Goal: Information Seeking & Learning: Learn about a topic

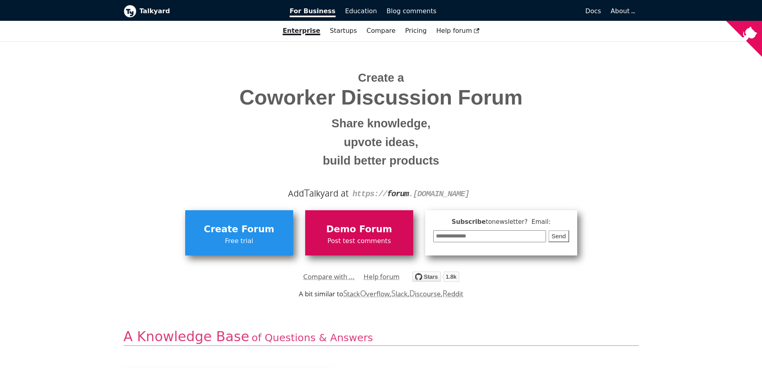
click at [341, 235] on link "Demo Forum Post test comments" at bounding box center [359, 232] width 108 height 45
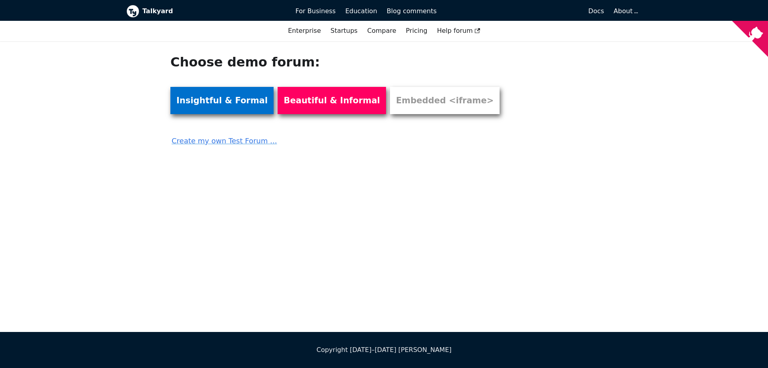
click at [220, 100] on link "Insightful & Formal" at bounding box center [221, 100] width 103 height 27
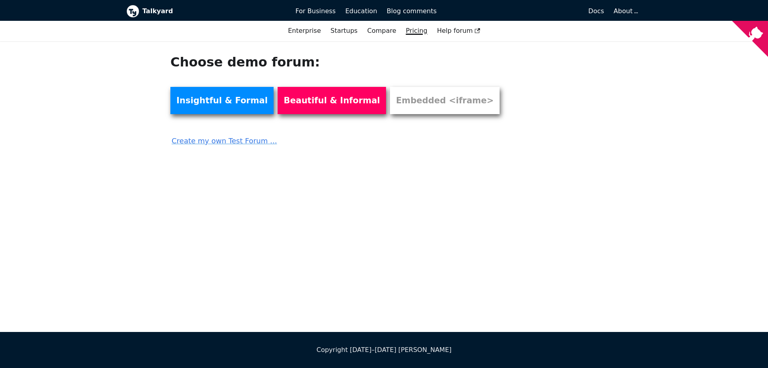
click at [416, 32] on link "Pricing" at bounding box center [416, 31] width 31 height 14
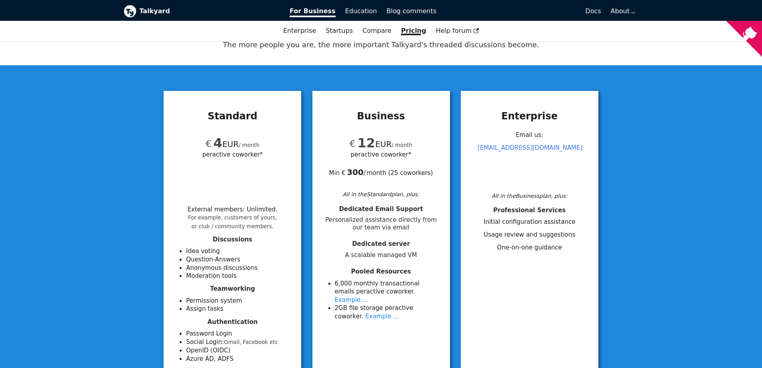
scroll to position [40, 0]
